Goal: Information Seeking & Learning: Check status

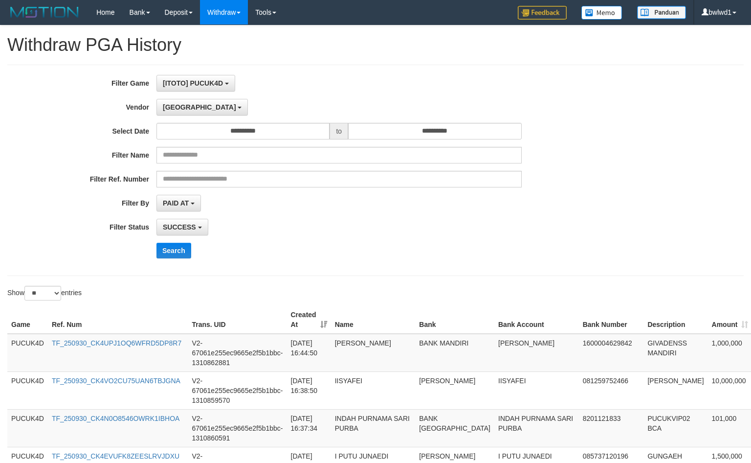
select select "**********"
select select "**"
click at [168, 241] on div "**********" at bounding box center [313, 170] width 626 height 191
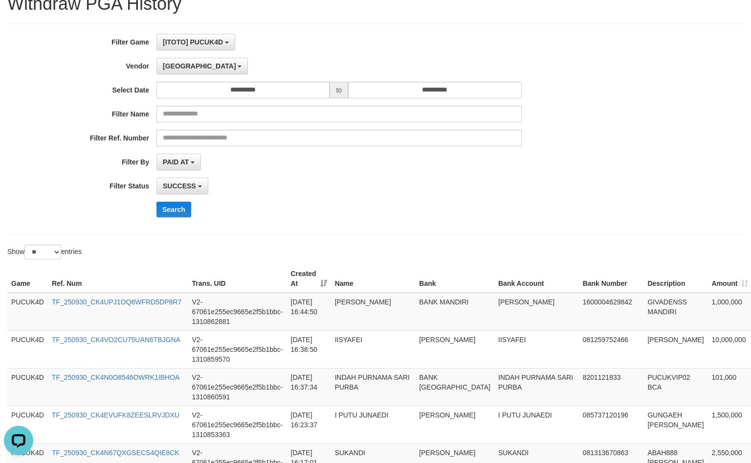
scroll to position [39, 0]
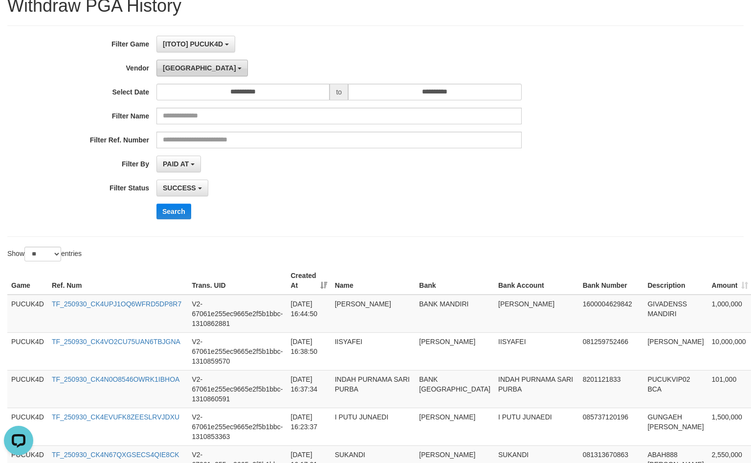
click at [178, 73] on button "[GEOGRAPHIC_DATA]" at bounding box center [201, 68] width 91 height 17
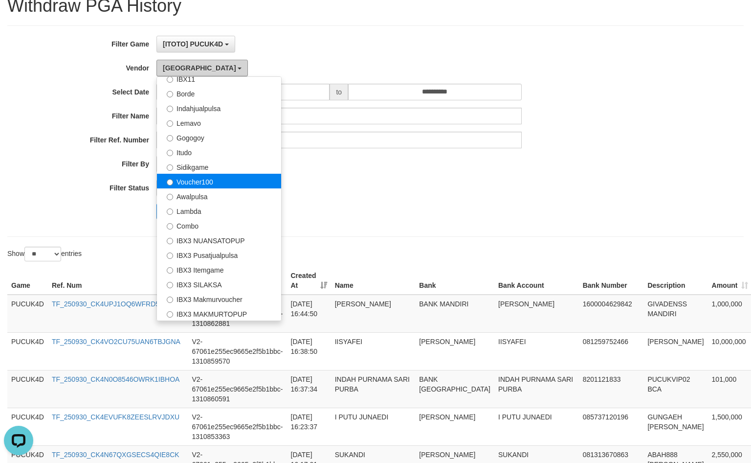
scroll to position [366, 0]
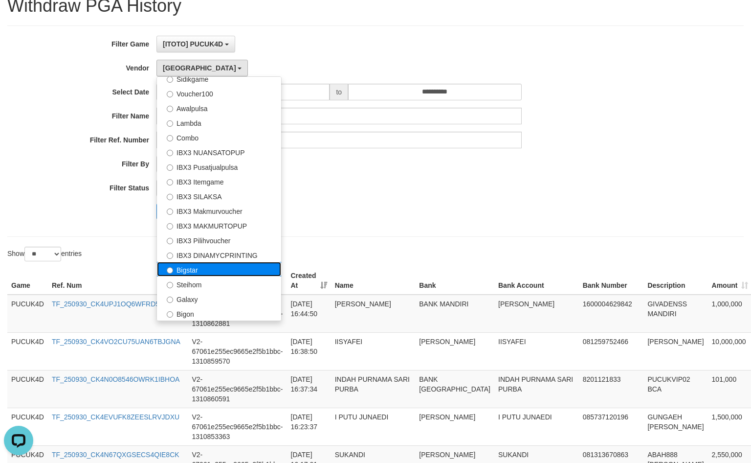
click at [224, 269] on label "Bigstar" at bounding box center [219, 269] width 124 height 15
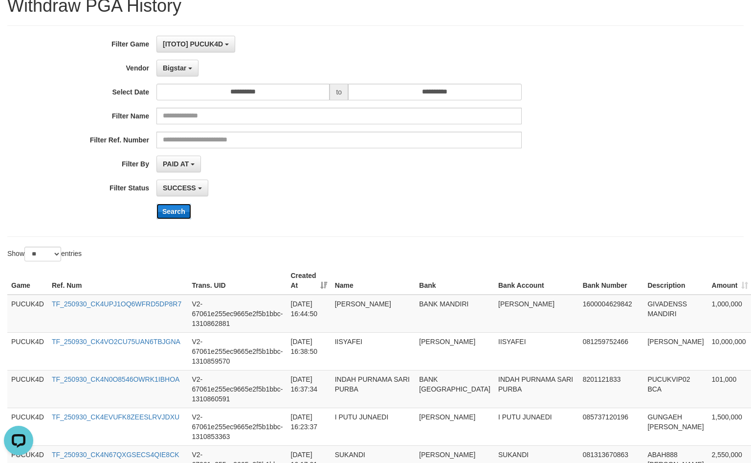
click at [173, 210] on button "Search" at bounding box center [173, 211] width 35 height 16
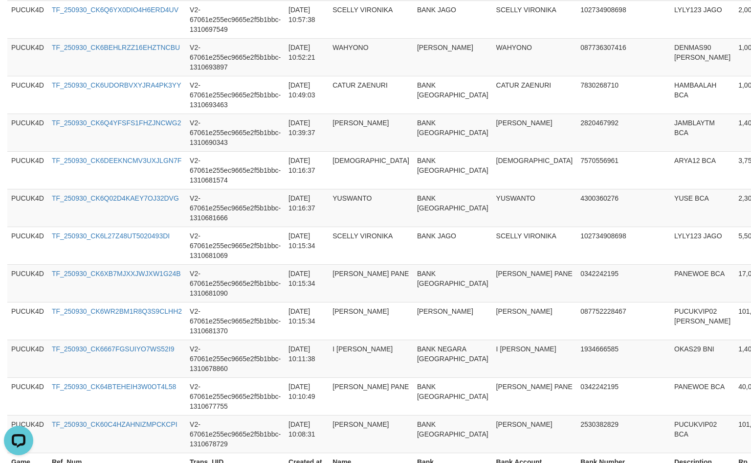
scroll to position [952, 0]
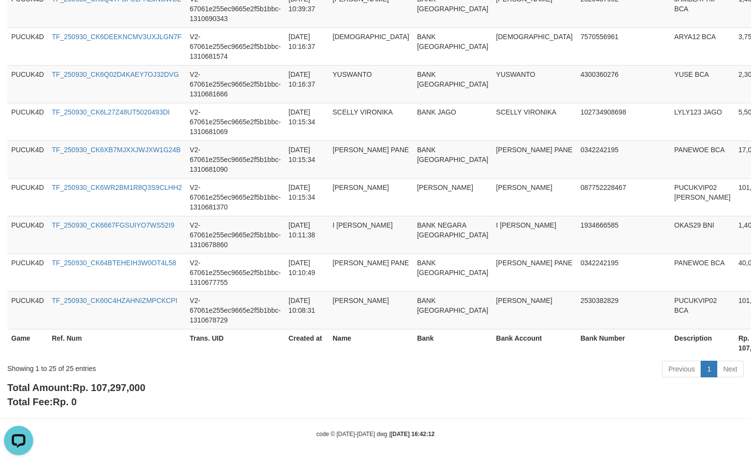
click at [120, 379] on div "Showing 1 to 25 of 25 entries Previous 1 Next" at bounding box center [375, 369] width 751 height 21
copy div "Showing 1 to 25 of 25 entries"
click at [118, 384] on span "Rp. 107,297,000" at bounding box center [108, 387] width 73 height 11
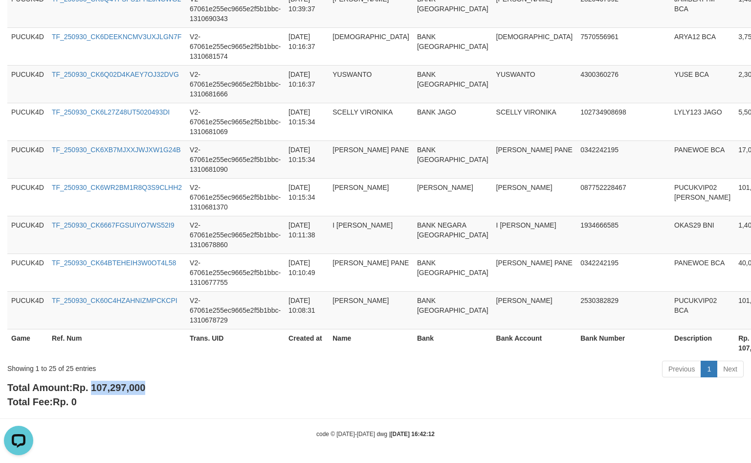
click at [118, 384] on span "Rp. 107,297,000" at bounding box center [108, 387] width 73 height 11
copy span "107,297,000"
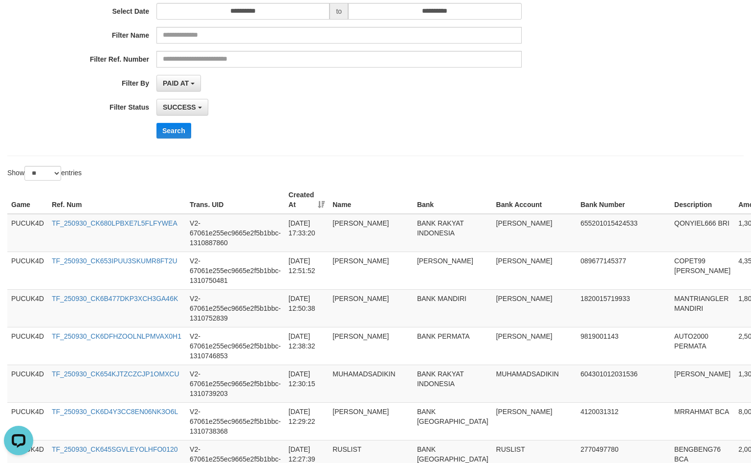
scroll to position [0, 0]
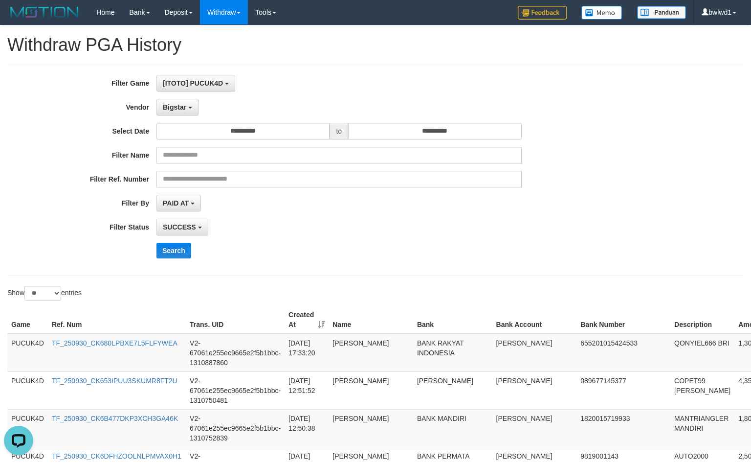
click at [180, 261] on div "**********" at bounding box center [313, 170] width 626 height 191
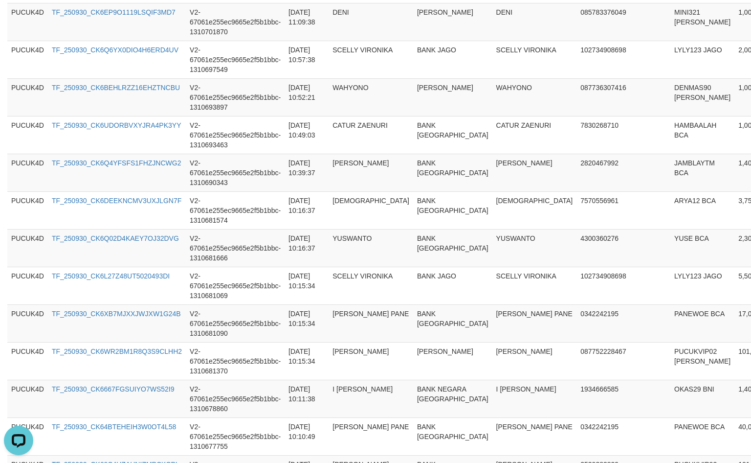
scroll to position [952, 0]
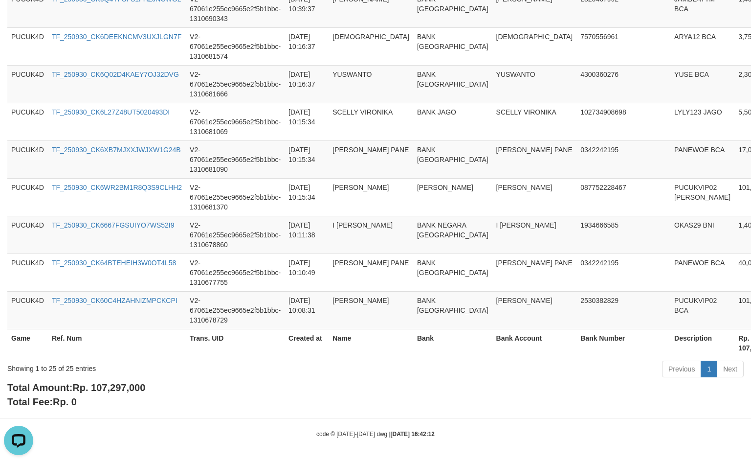
click at [118, 388] on span "Rp. 107,297,000" at bounding box center [108, 387] width 73 height 11
click at [119, 388] on span "Rp. 107,297,000" at bounding box center [108, 387] width 73 height 11
copy span "107,297,000"
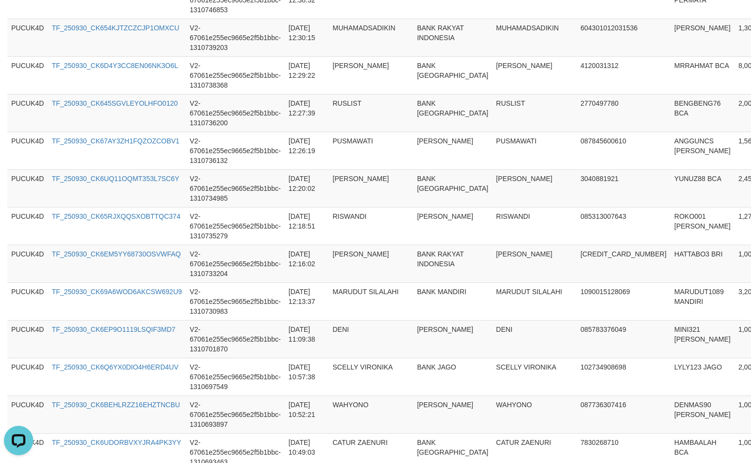
scroll to position [104, 0]
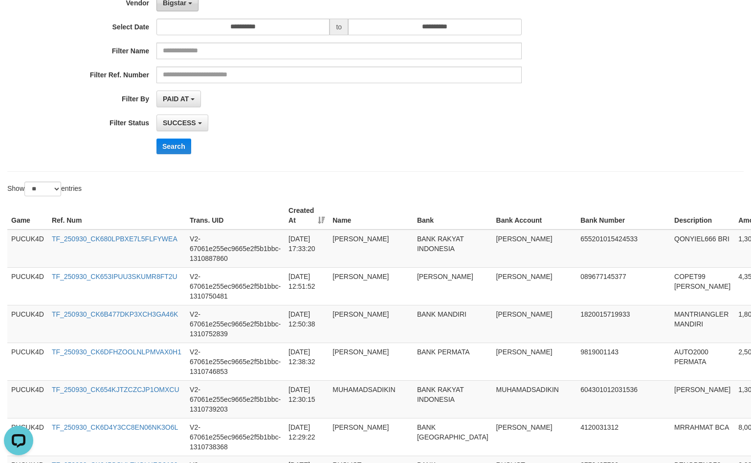
click at [186, 8] on button "Bigstar" at bounding box center [177, 3] width 42 height 17
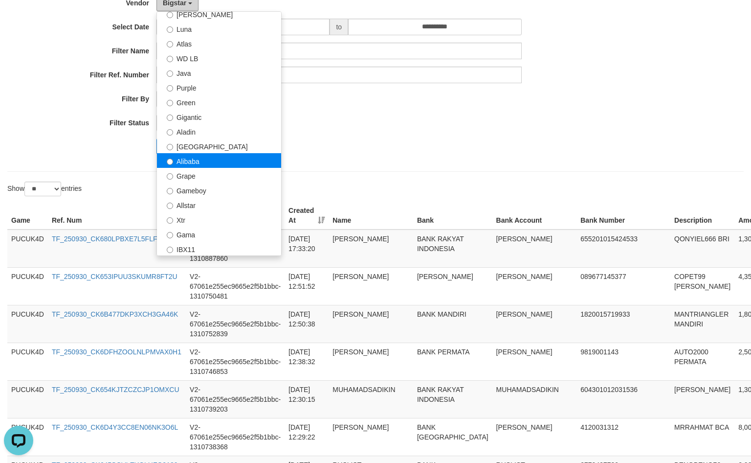
scroll to position [40, 0]
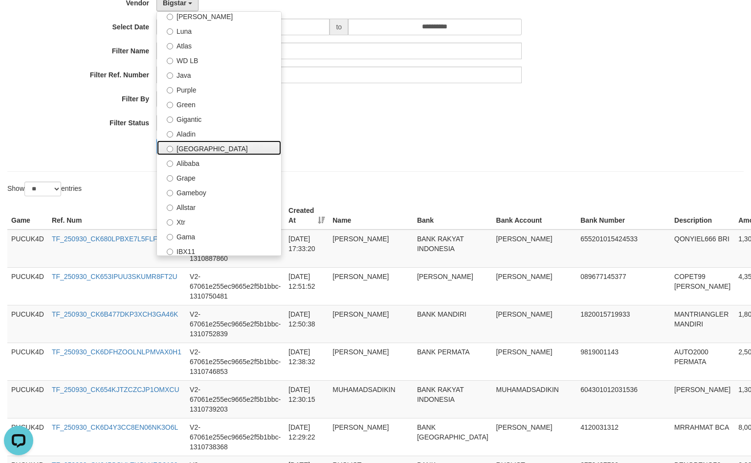
drag, startPoint x: 223, startPoint y: 149, endPoint x: 196, endPoint y: 155, distance: 28.0
click at [224, 149] on label "[GEOGRAPHIC_DATA]" at bounding box center [219, 147] width 124 height 15
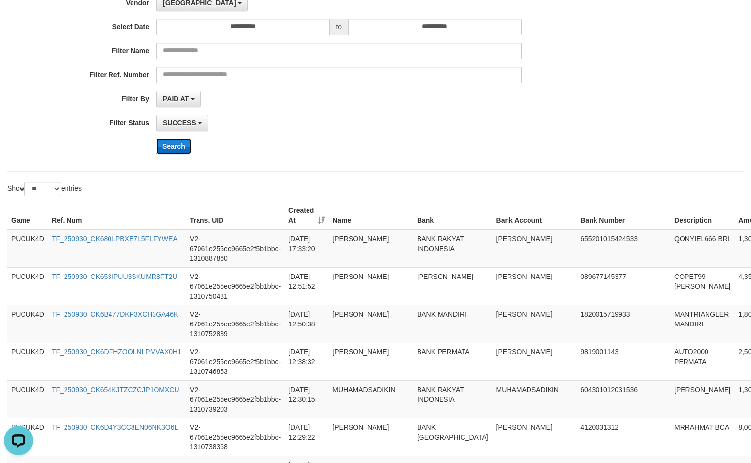
click at [177, 153] on button "Search" at bounding box center [173, 146] width 35 height 16
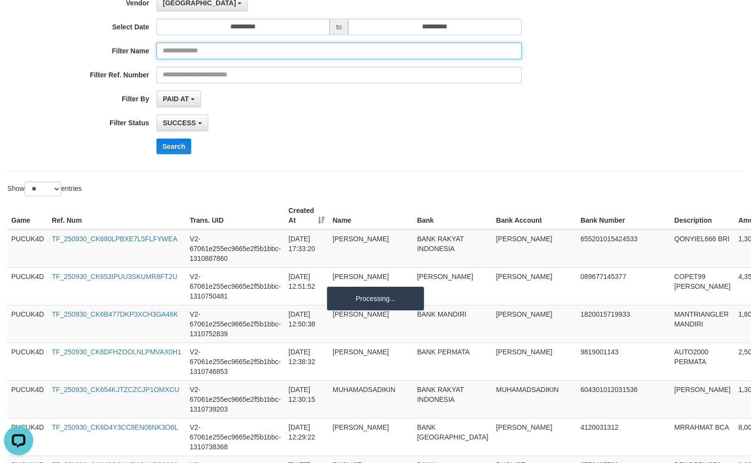
click at [323, 49] on input "text" at bounding box center [338, 51] width 365 height 17
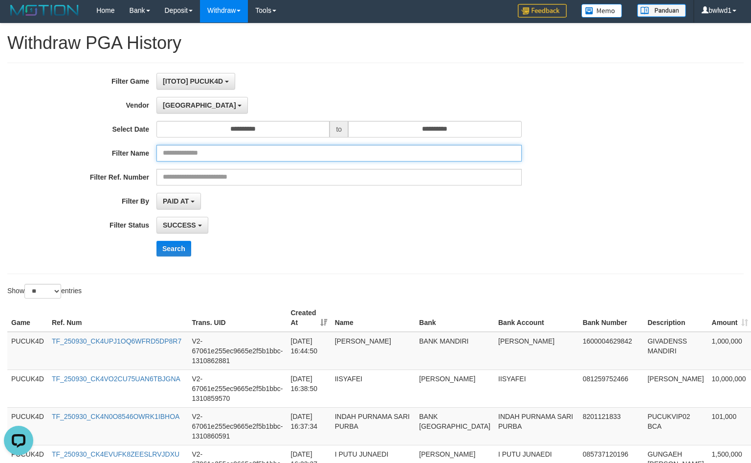
scroll to position [0, 0]
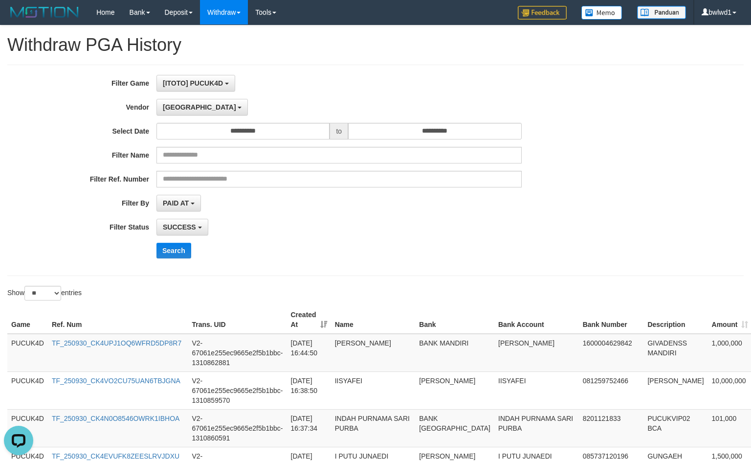
click at [572, 94] on div "**********" at bounding box center [313, 170] width 626 height 191
click at [172, 253] on button "Search" at bounding box center [173, 251] width 35 height 16
click at [179, 108] on span "[GEOGRAPHIC_DATA]" at bounding box center [199, 107] width 73 height 8
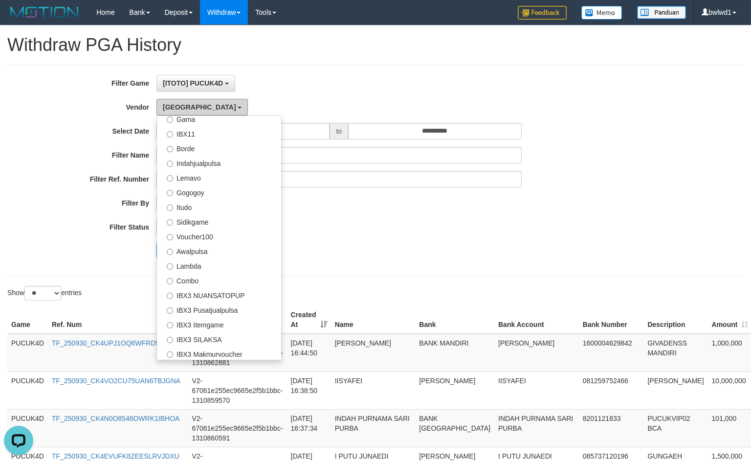
scroll to position [366, 0]
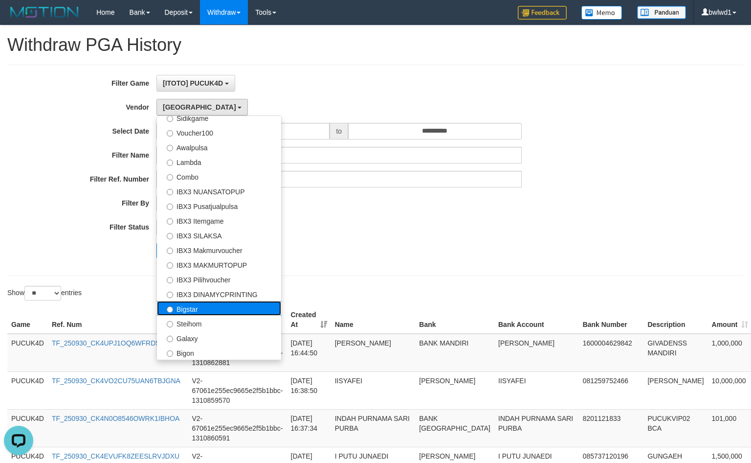
click at [218, 308] on label "Bigstar" at bounding box center [219, 308] width 124 height 15
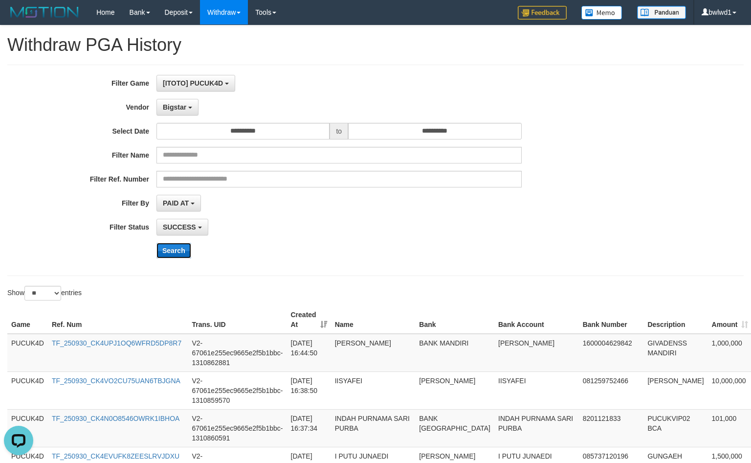
click at [168, 252] on button "Search" at bounding box center [173, 251] width 35 height 16
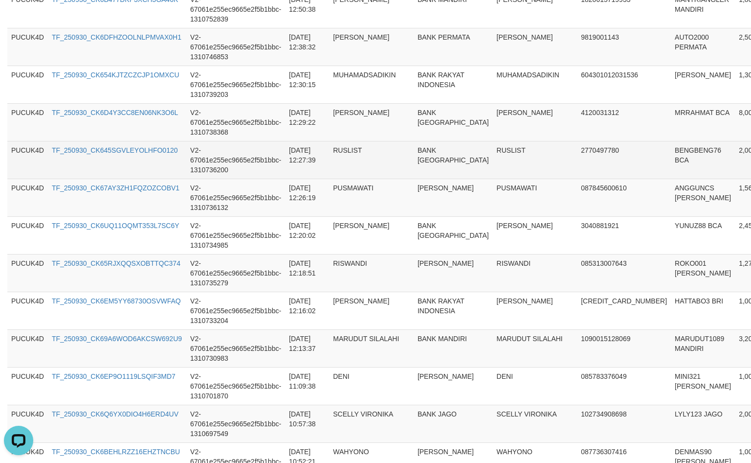
scroll to position [913, 0]
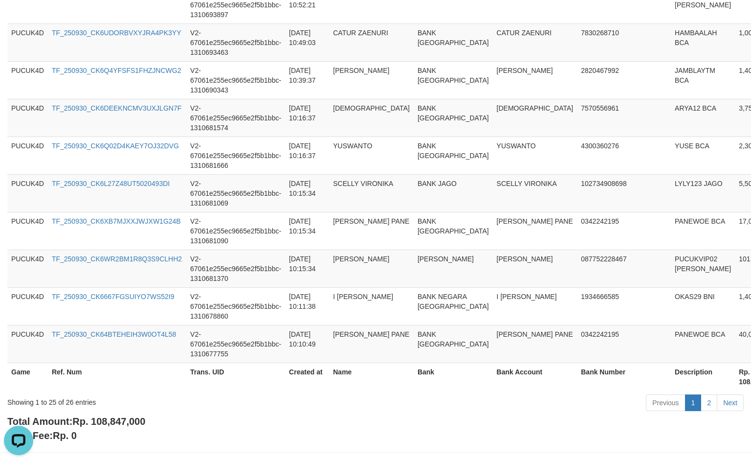
click at [119, 414] on div "Showing 1 to 25 of 26 entries Previous 1 2 Next" at bounding box center [375, 403] width 751 height 21
click at [120, 414] on div "Showing 1 to 25 of 26 entries Previous 1 2 Next" at bounding box center [375, 403] width 751 height 21
click at [115, 423] on span "Rp. 108,847,000" at bounding box center [108, 421] width 73 height 11
click at [116, 421] on b "Total Amount: Rp. 108,847,000" at bounding box center [76, 421] width 138 height 11
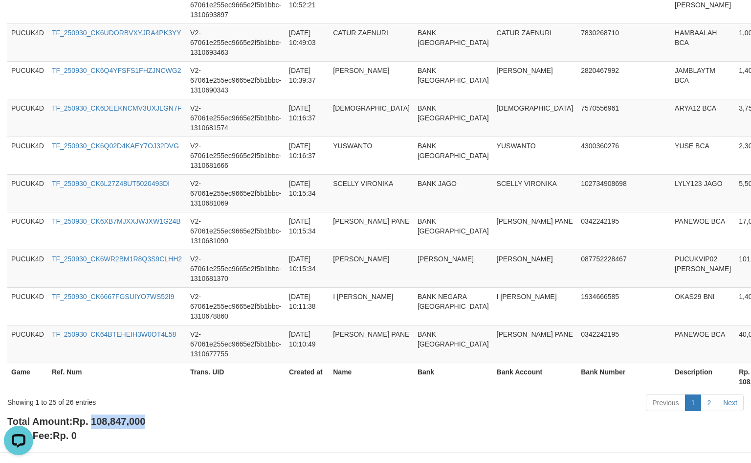
copy span "108,847,000"
click at [116, 421] on b "Total Amount: Rp. 108,847,000" at bounding box center [76, 421] width 138 height 11
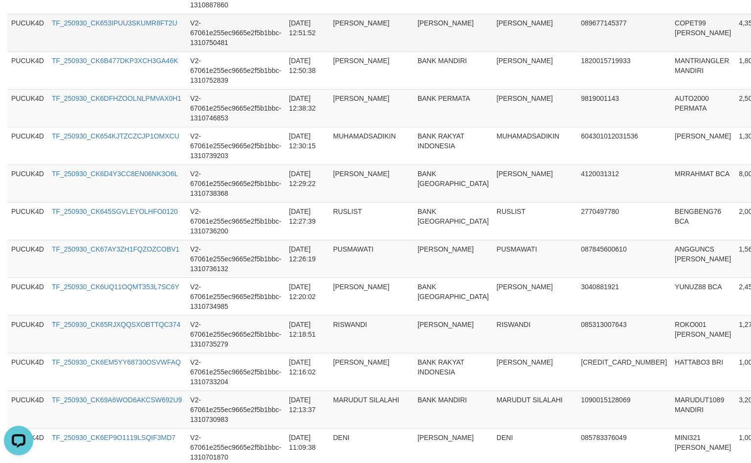
scroll to position [196, 0]
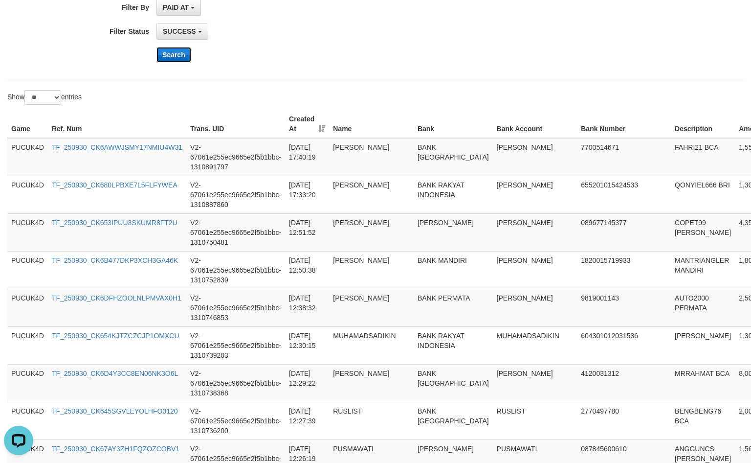
click at [180, 63] on button "Search" at bounding box center [173, 55] width 35 height 16
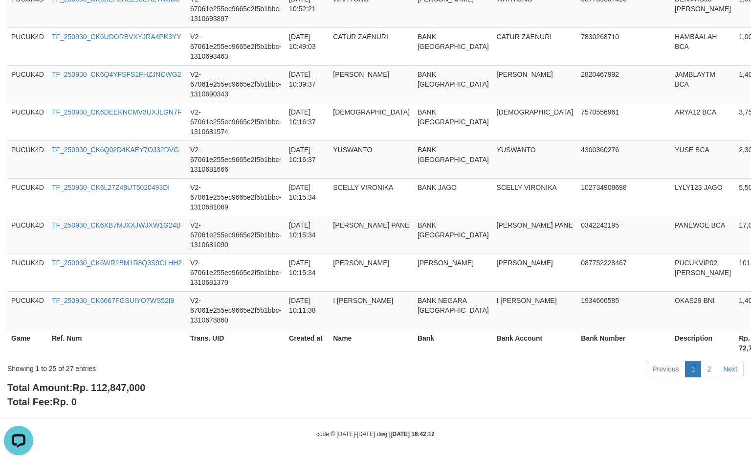
scroll to position [952, 0]
click at [127, 390] on span "Rp. 112,847,000" at bounding box center [108, 387] width 73 height 11
copy span "112,847,000"
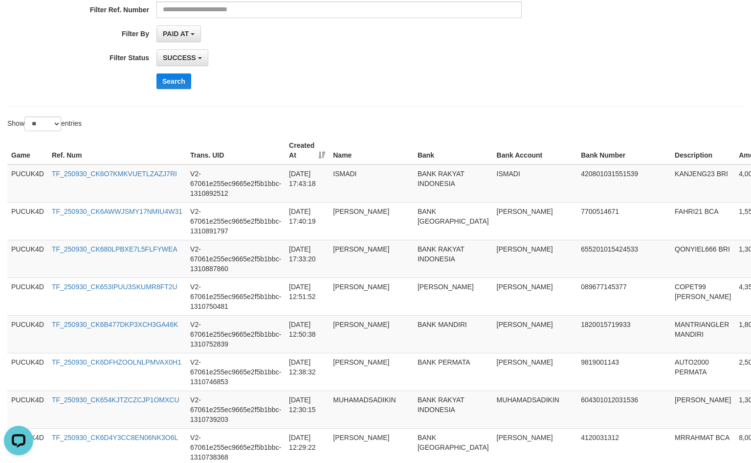
scroll to position [169, 0]
drag, startPoint x: 162, startPoint y: 84, endPoint x: 161, endPoint y: 51, distance: 32.8
click at [162, 84] on button "Search" at bounding box center [173, 81] width 35 height 16
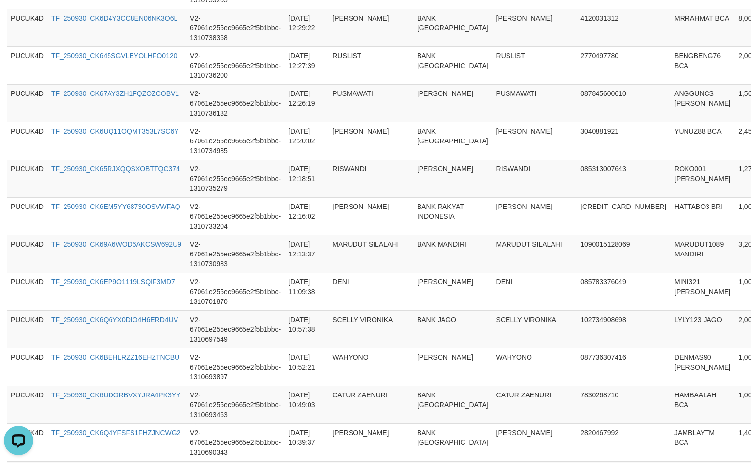
scroll to position [952, 0]
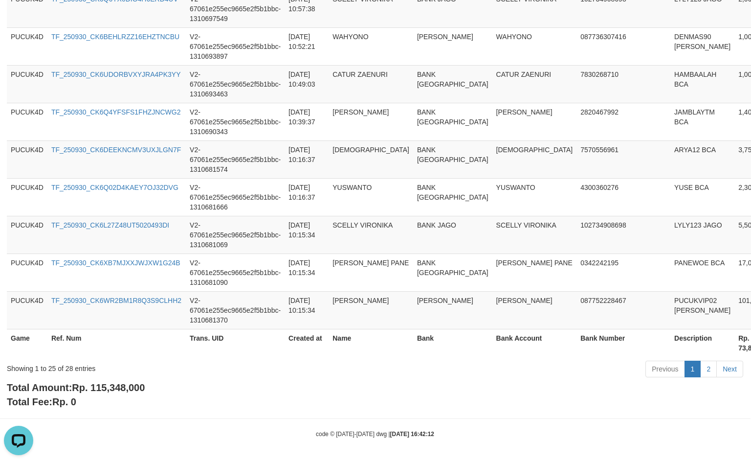
click at [128, 389] on span "Rp. 115,348,000" at bounding box center [108, 387] width 73 height 11
copy span "115,348,000"
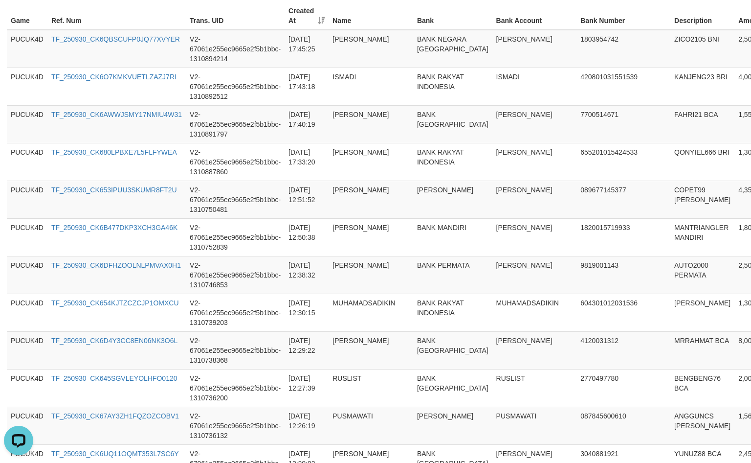
scroll to position [169, 0]
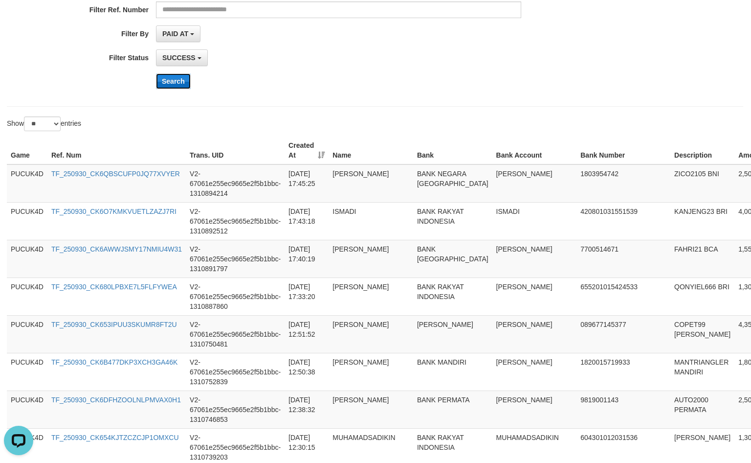
click at [175, 82] on button "Search" at bounding box center [173, 81] width 35 height 16
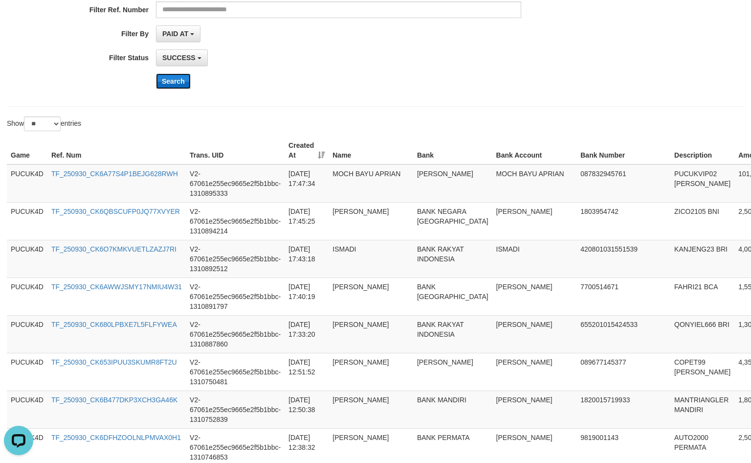
click at [171, 77] on button "Search" at bounding box center [173, 81] width 35 height 16
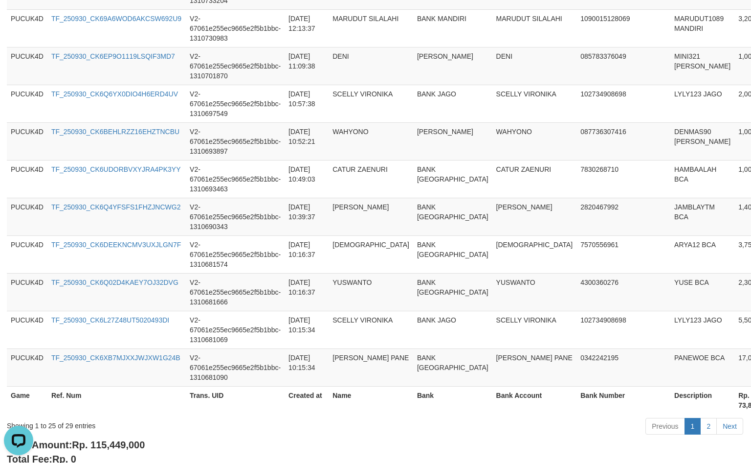
scroll to position [952, 0]
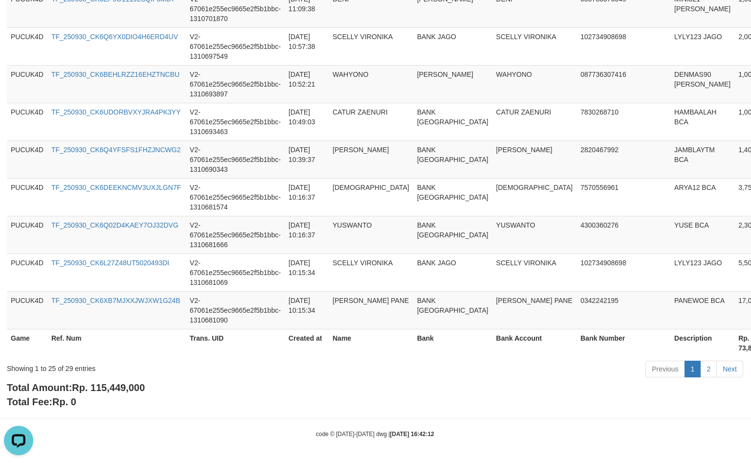
click at [137, 386] on span "Rp. 115,449,000" at bounding box center [108, 387] width 73 height 11
click at [136, 386] on span "Rp. 115,449,000" at bounding box center [108, 387] width 73 height 11
copy span "115,449,000"
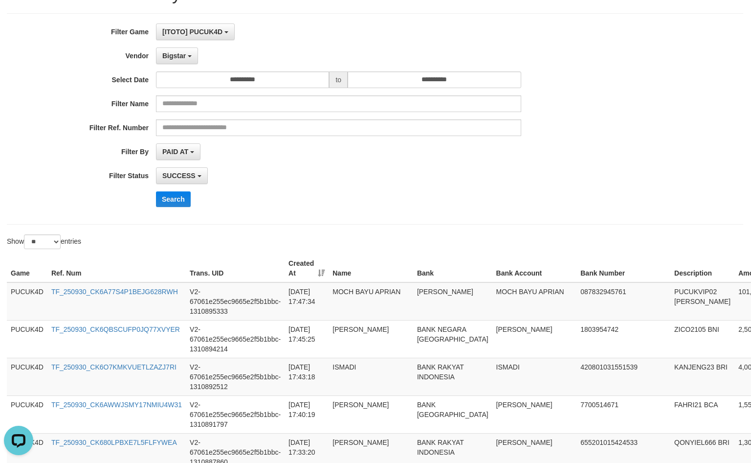
scroll to position [0, 0]
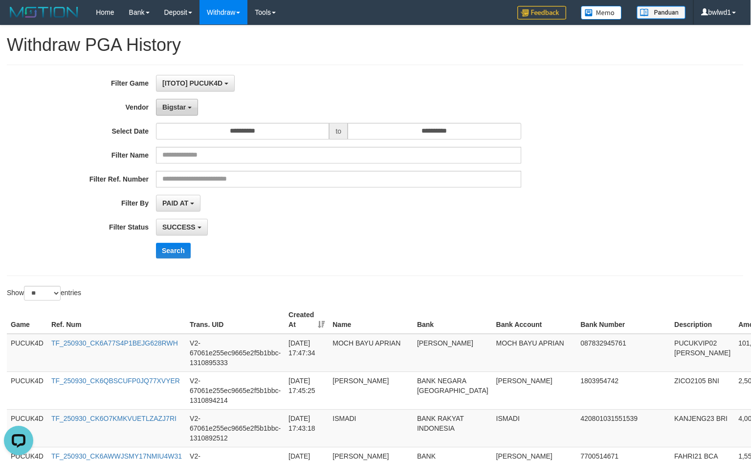
click at [176, 102] on button "Bigstar" at bounding box center [177, 107] width 42 height 17
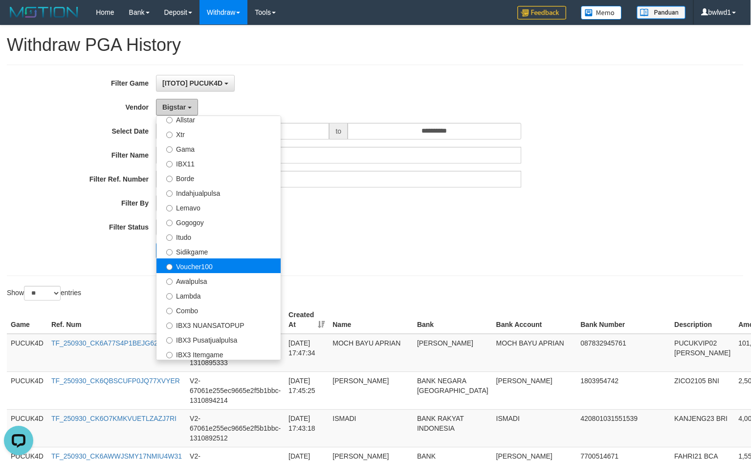
scroll to position [105, 0]
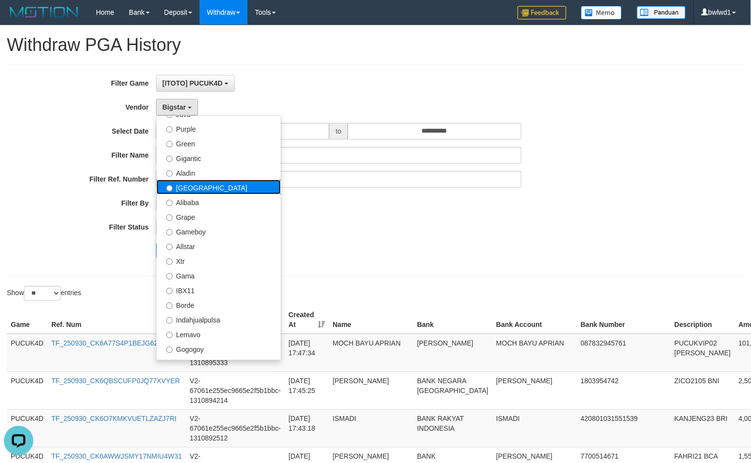
click at [229, 183] on label "[GEOGRAPHIC_DATA]" at bounding box center [218, 186] width 124 height 15
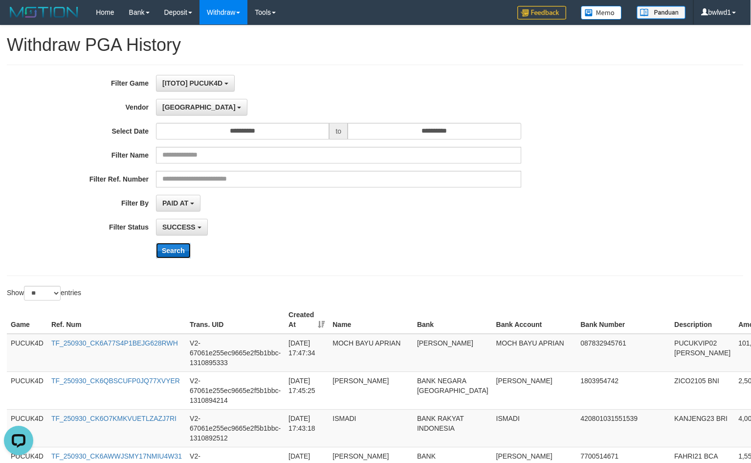
click at [181, 247] on button "Search" at bounding box center [173, 251] width 35 height 16
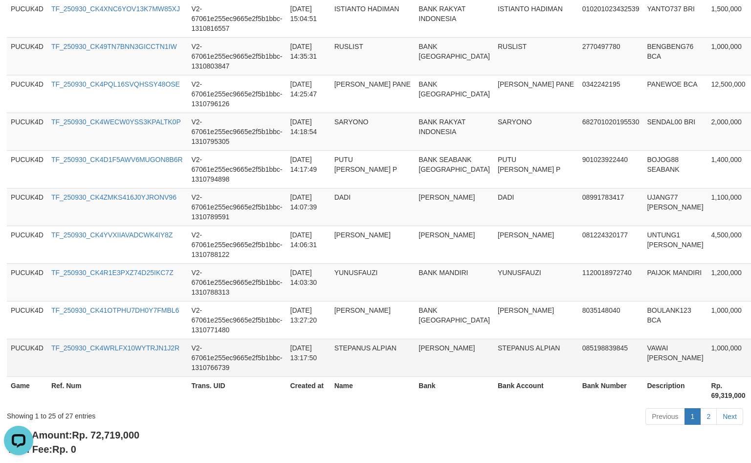
scroll to position [952, 0]
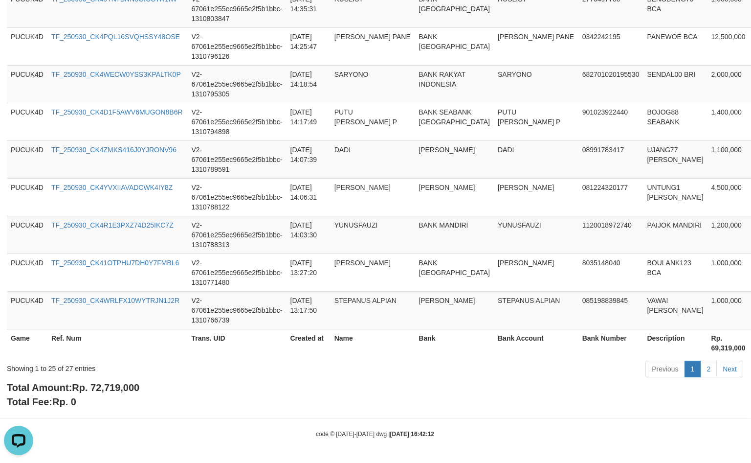
click at [112, 388] on span "Rp. 72,719,000" at bounding box center [105, 387] width 67 height 11
drag, startPoint x: 112, startPoint y: 388, endPoint x: 167, endPoint y: 384, distance: 54.9
click at [114, 387] on span "Rp. 72,719,000" at bounding box center [105, 387] width 67 height 11
copy span "72,719,000"
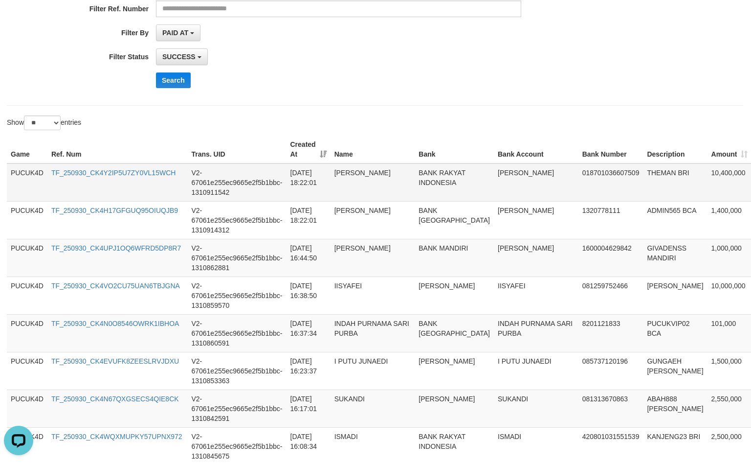
scroll to position [169, 0]
click at [708, 326] on td "101,000" at bounding box center [730, 334] width 45 height 38
copy td "101,000"
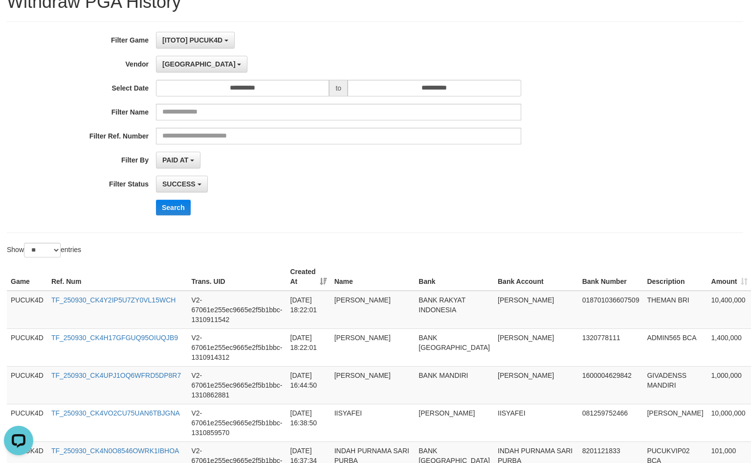
scroll to position [0, 0]
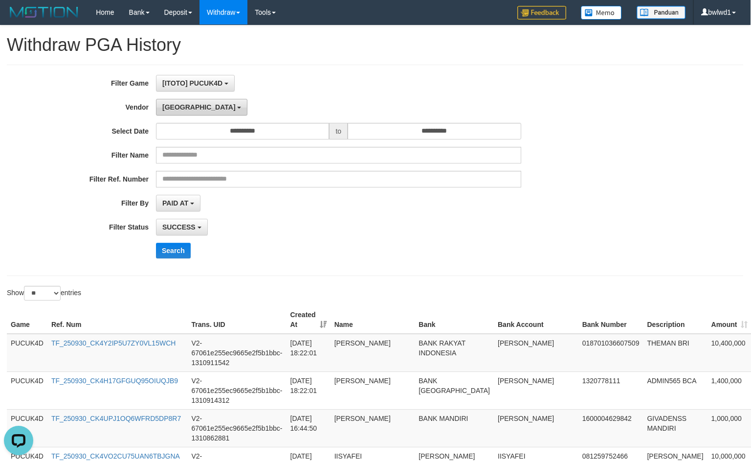
click at [178, 108] on span "[GEOGRAPHIC_DATA]" at bounding box center [198, 107] width 73 height 8
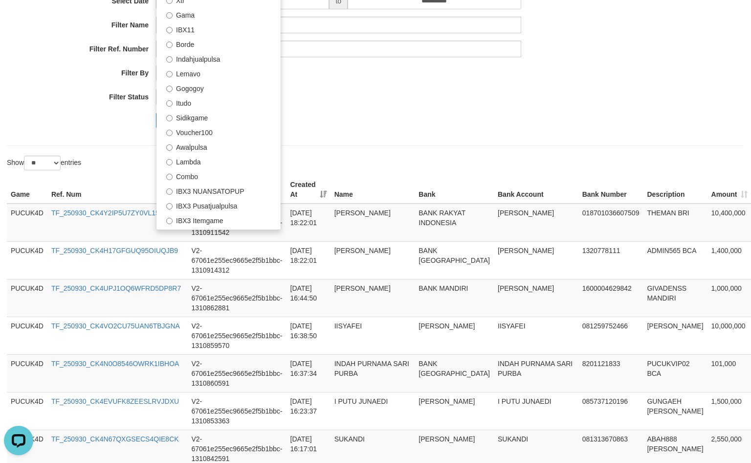
scroll to position [366, 0]
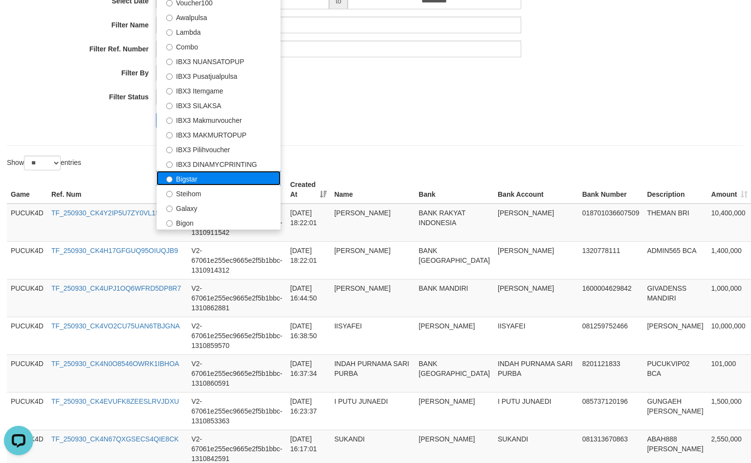
click at [222, 172] on label "Bigstar" at bounding box center [218, 178] width 124 height 15
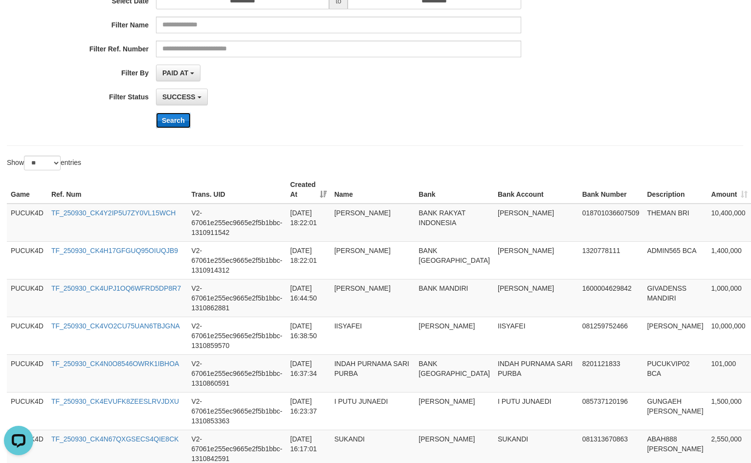
click at [172, 118] on button "Search" at bounding box center [173, 120] width 35 height 16
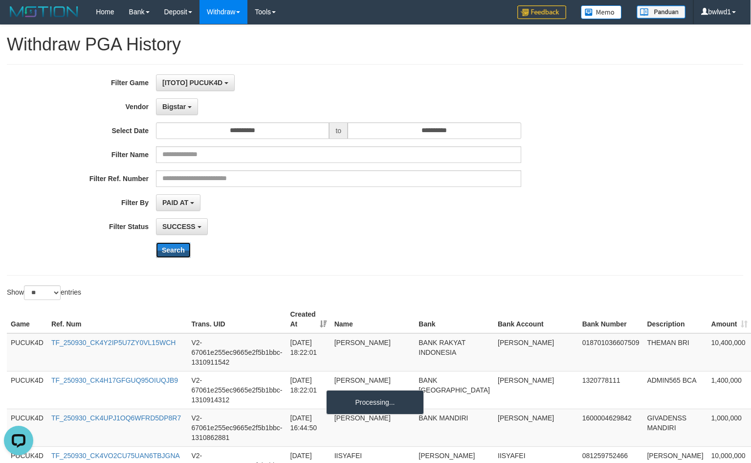
scroll to position [0, 0]
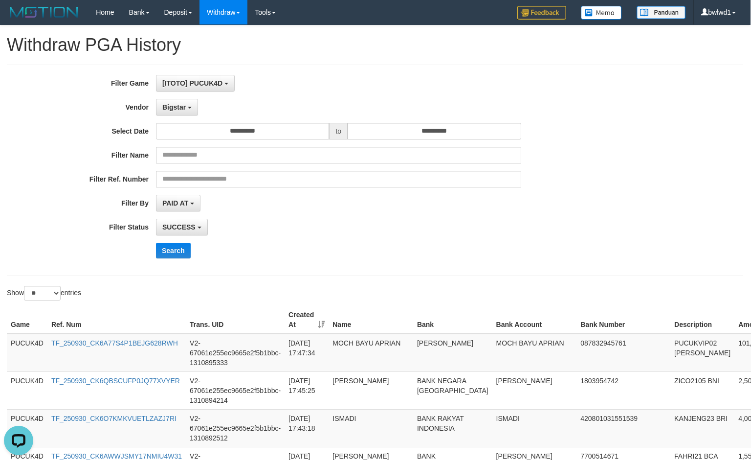
click at [462, 244] on div "Search" at bounding box center [390, 251] width 469 height 16
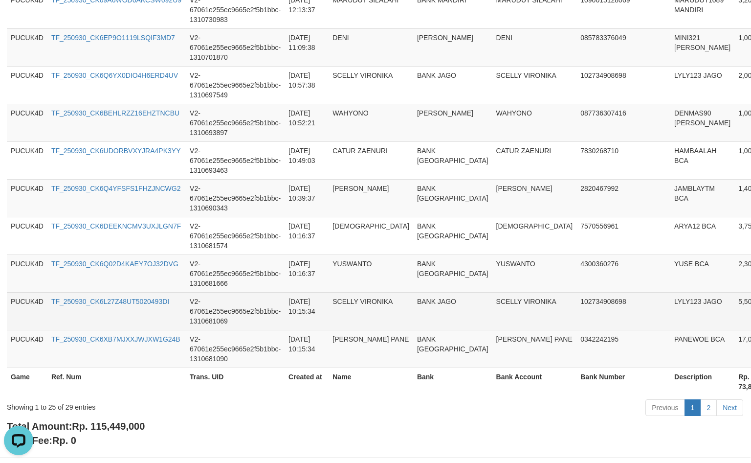
scroll to position [952, 0]
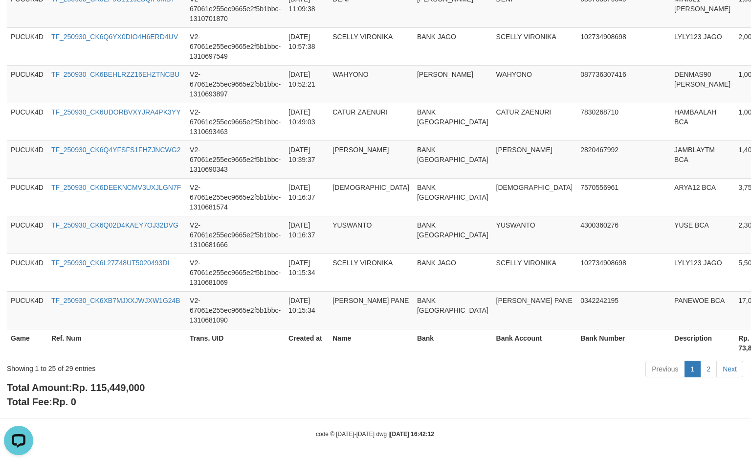
click at [118, 382] on span "Rp. 115,449,000" at bounding box center [108, 387] width 73 height 11
copy span "115,449,000"
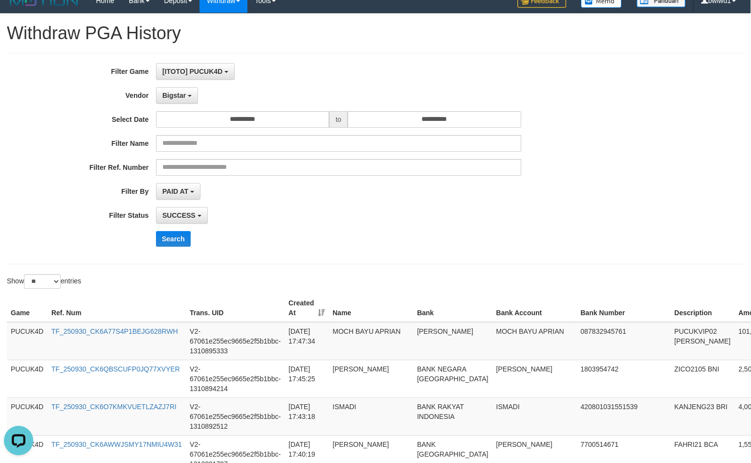
scroll to position [0, 0]
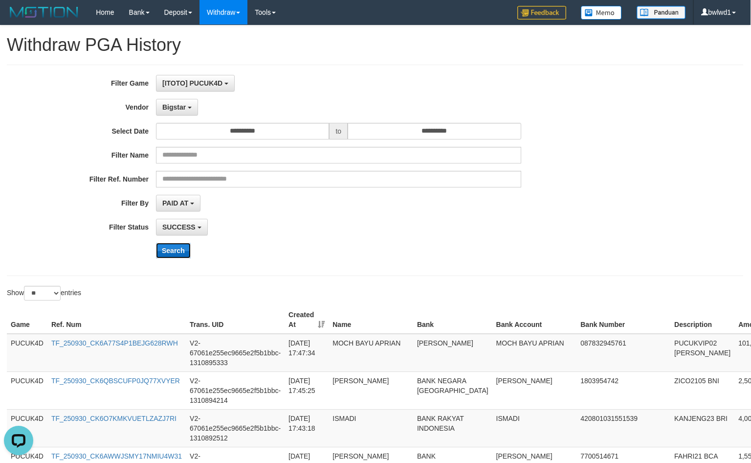
click at [180, 244] on button "Search" at bounding box center [173, 251] width 35 height 16
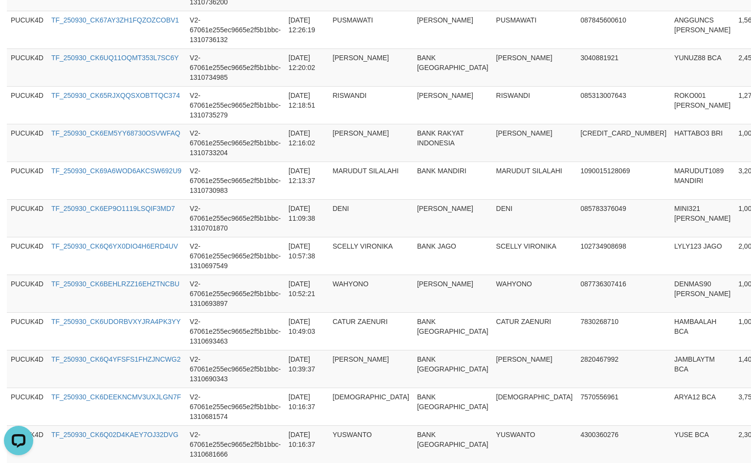
scroll to position [952, 0]
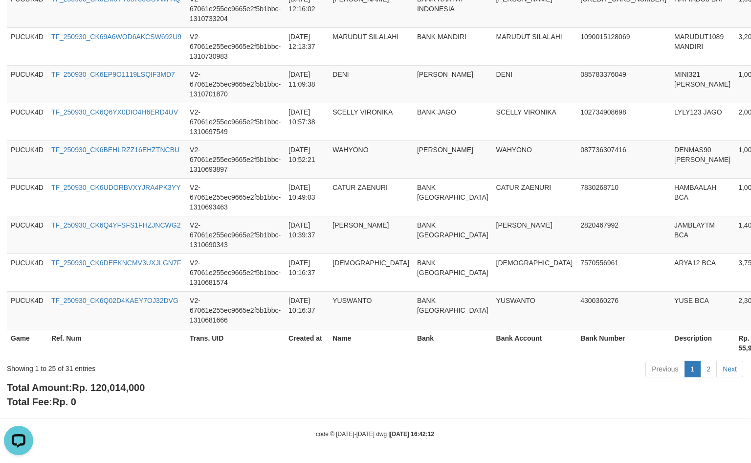
click at [131, 384] on span "Rp. 120,014,000" at bounding box center [108, 387] width 73 height 11
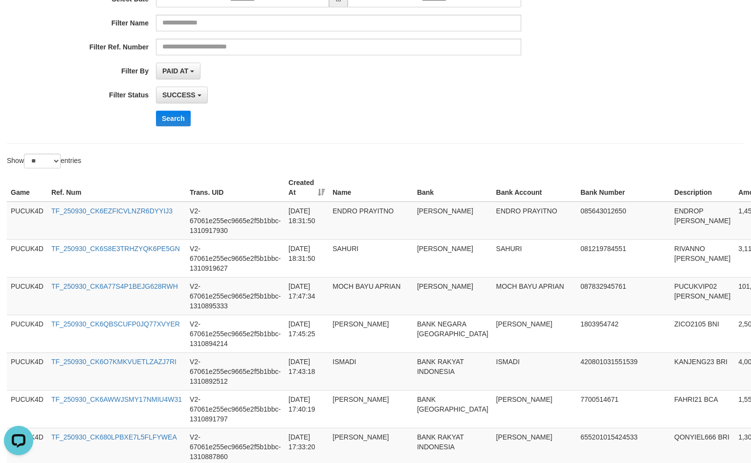
scroll to position [39, 0]
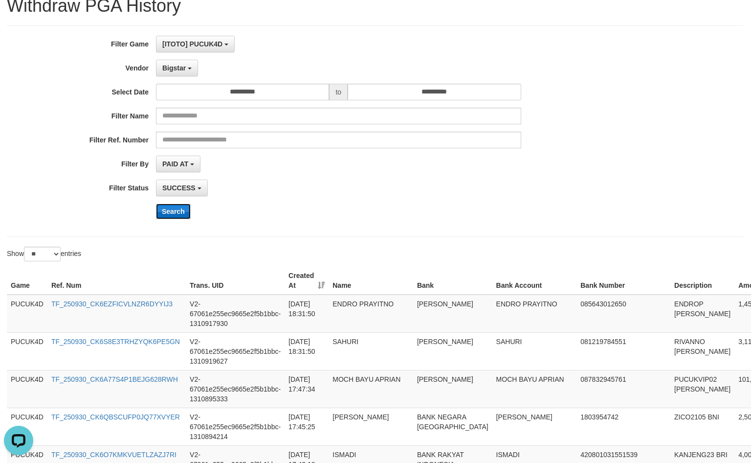
click at [186, 206] on button "Search" at bounding box center [173, 211] width 35 height 16
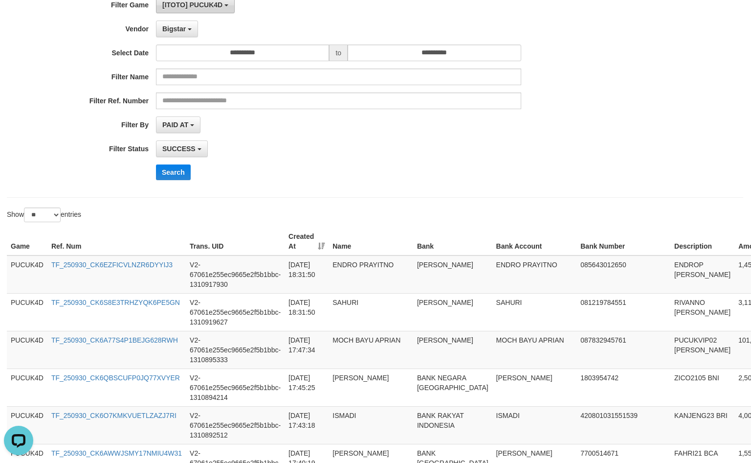
scroll to position [0, 0]
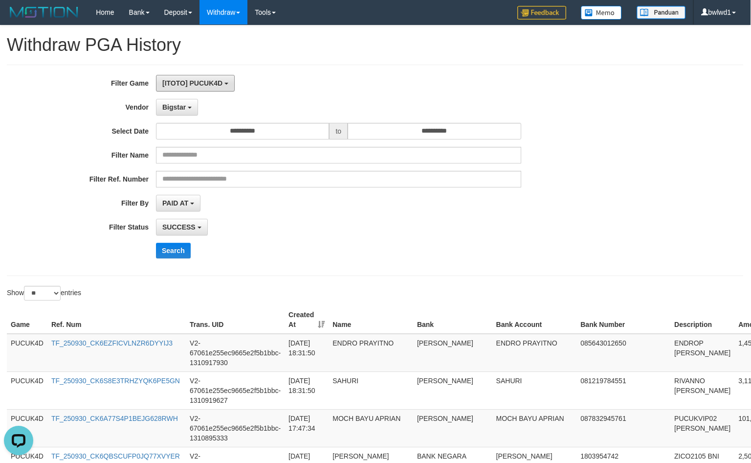
drag, startPoint x: 214, startPoint y: 83, endPoint x: 197, endPoint y: 110, distance: 32.1
click at [214, 83] on span "[ITOTO] PUCUK4D" at bounding box center [192, 83] width 60 height 8
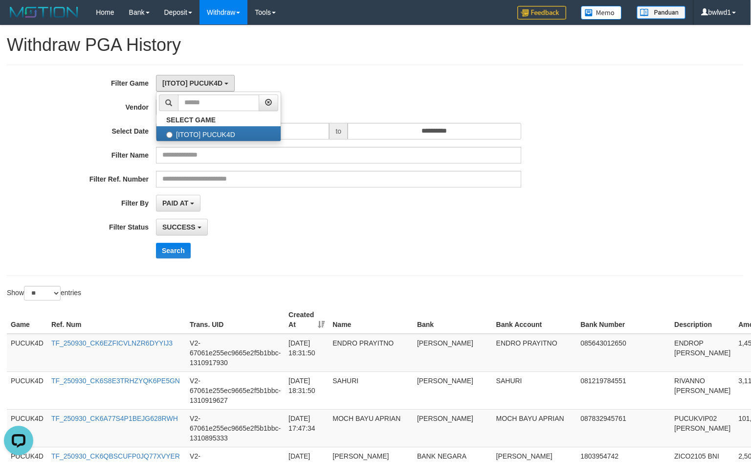
drag, startPoint x: 398, startPoint y: 63, endPoint x: 389, endPoint y: 75, distance: 14.4
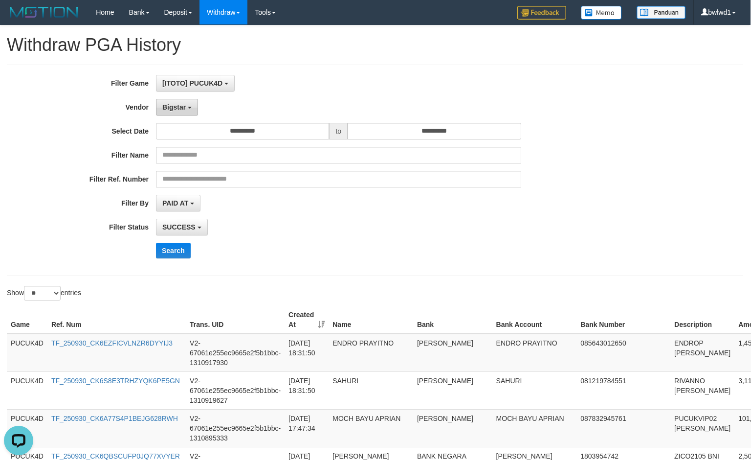
click at [192, 110] on button "Bigstar" at bounding box center [177, 107] width 42 height 17
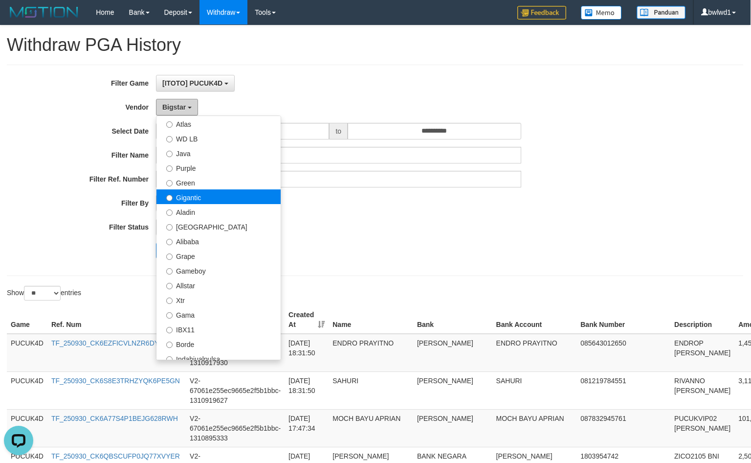
scroll to position [40, 0]
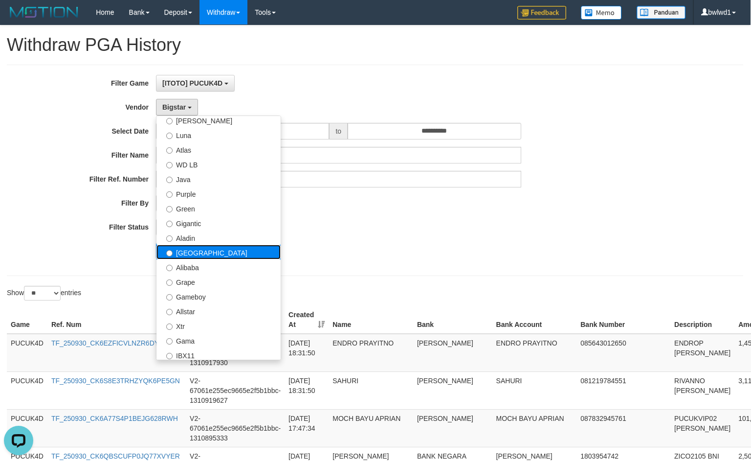
click at [211, 254] on label "[GEOGRAPHIC_DATA]" at bounding box center [218, 252] width 124 height 15
select select "**********"
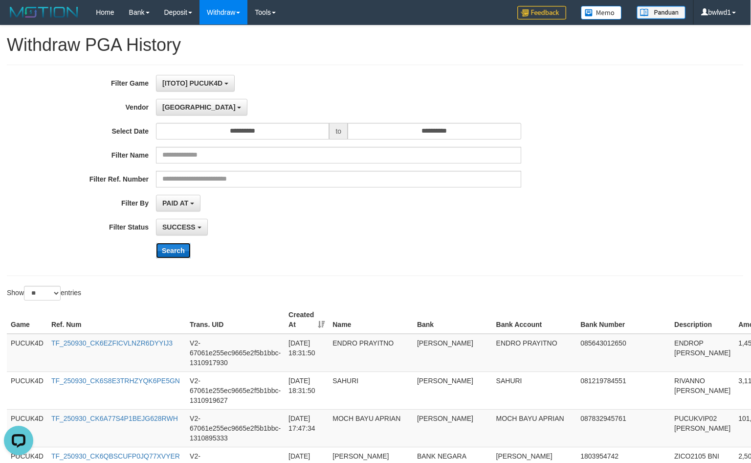
click at [164, 251] on button "Search" at bounding box center [173, 251] width 35 height 16
